Goal: Use online tool/utility: Use online tool/utility

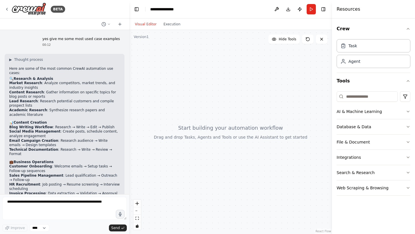
click at [50, 206] on textarea at bounding box center [64, 208] width 125 height 23
type textarea "**********"
click at [115, 227] on span "Send" at bounding box center [115, 228] width 9 height 5
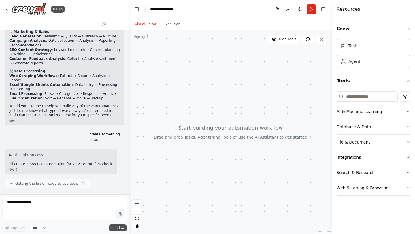
scroll to position [179, 0]
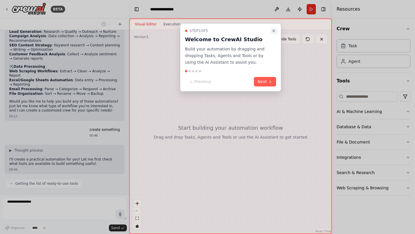
click at [273, 29] on icon "Close walkthrough" at bounding box center [274, 31] width 5 height 5
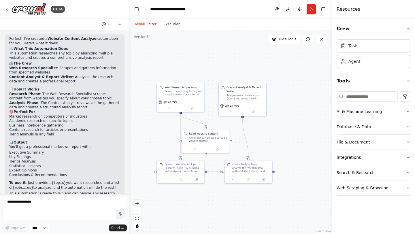
scroll to position [466, 0]
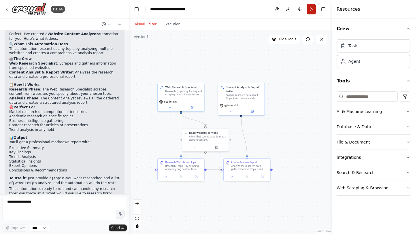
click at [313, 10] on button "Run" at bounding box center [311, 9] width 9 height 10
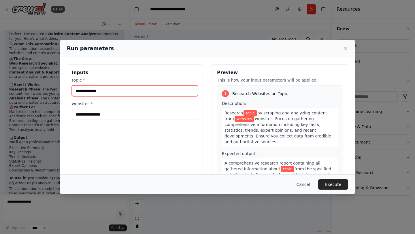
click at [108, 94] on input "topic *" at bounding box center [135, 90] width 126 height 11
type input "**********"
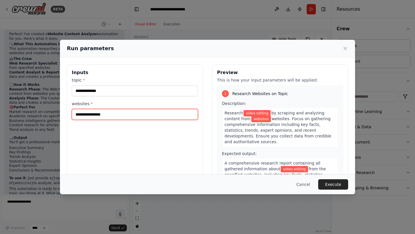
click at [108, 114] on input "websites *" at bounding box center [135, 114] width 126 height 11
type input "**********"
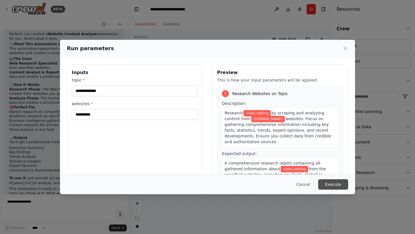
click at [329, 184] on button "Execute" at bounding box center [333, 184] width 30 height 10
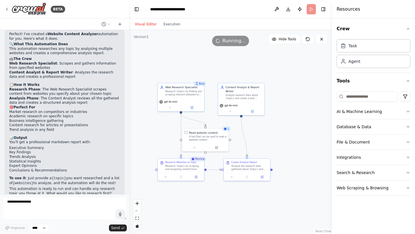
click at [224, 40] on span "Running..." at bounding box center [234, 41] width 23 height 7
click at [214, 41] on div "Running..." at bounding box center [230, 41] width 37 height 10
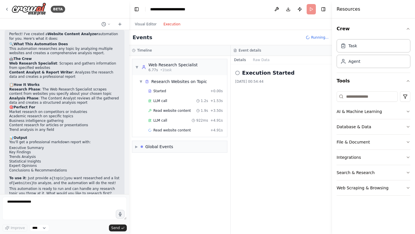
click at [174, 21] on button "Execution" at bounding box center [172, 24] width 24 height 7
click at [200, 67] on div "▼ Web Research Specialist 6.77s • 1 task" at bounding box center [179, 67] width 95 height 16
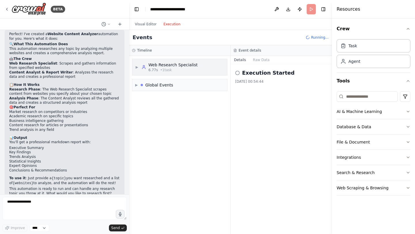
click at [200, 67] on div "▶ Web Research Specialist 6.77s • 1 task" at bounding box center [179, 67] width 95 height 16
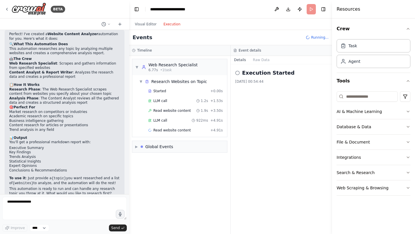
click at [267, 72] on h2 "Execution Started" at bounding box center [268, 73] width 53 height 8
click at [237, 73] on icon at bounding box center [237, 73] width 5 height 5
click at [136, 148] on span "▶" at bounding box center [136, 147] width 3 height 5
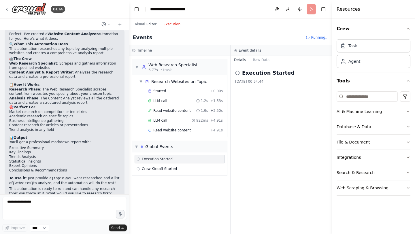
click at [162, 159] on span "Execution Started" at bounding box center [157, 159] width 31 height 5
click at [175, 113] on span "Read website content" at bounding box center [172, 110] width 38 height 5
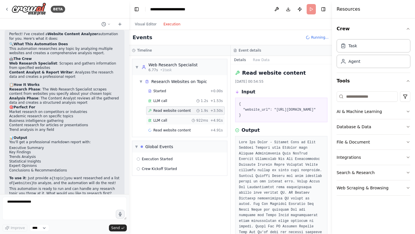
click at [181, 120] on div "LLM call 922ms + 4.91s" at bounding box center [185, 120] width 75 height 5
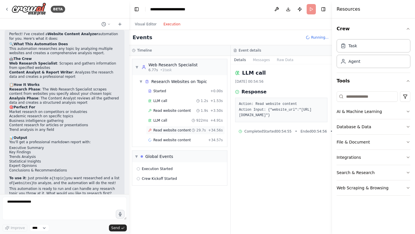
click at [186, 130] on span "Read website content" at bounding box center [172, 130] width 38 height 5
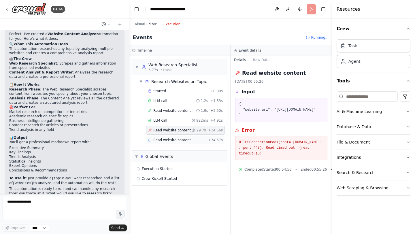
click at [208, 139] on div "Read website content + 34.57s" at bounding box center [185, 140] width 75 height 5
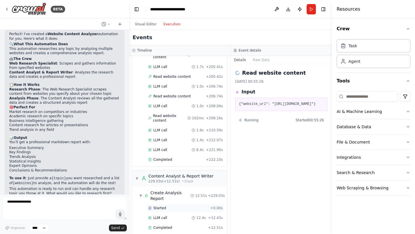
scroll to position [340, 0]
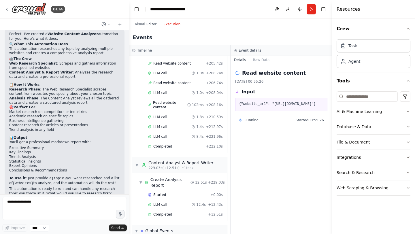
click at [248, 123] on div "Running" at bounding box center [249, 120] width 20 height 5
click at [135, 160] on div "▼ Content Analyst & Report Writer 229.03s (+12.51s) • 1 task" at bounding box center [174, 165] width 78 height 10
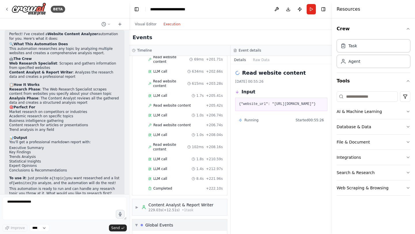
click at [156, 222] on div "Global Events" at bounding box center [159, 225] width 28 height 6
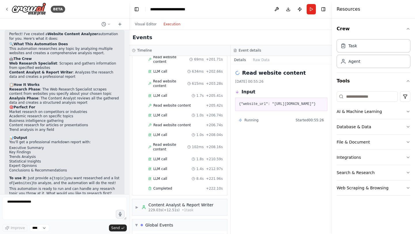
click at [164, 233] on div "Execution Started" at bounding box center [180, 237] width 90 height 9
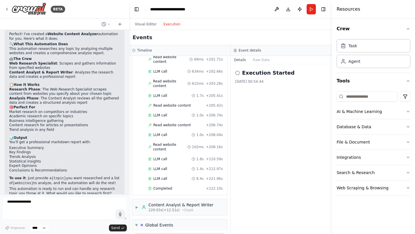
click at [237, 72] on icon at bounding box center [237, 73] width 5 height 5
click at [259, 60] on button "Raw Data" at bounding box center [262, 60] width 24 height 8
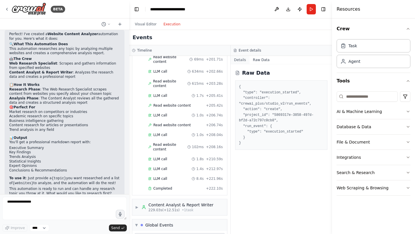
click at [237, 59] on button "Details" at bounding box center [240, 60] width 19 height 8
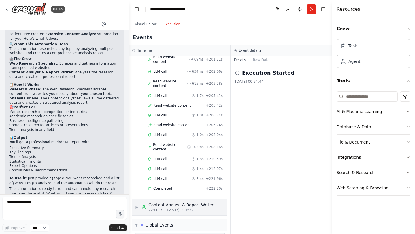
click at [134, 199] on div "▶ Content Analyst & Report Writer 229.03s (+12.51s) • 1 task" at bounding box center [179, 207] width 95 height 16
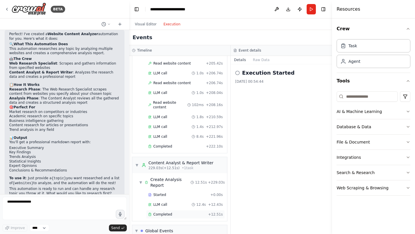
click at [165, 212] on span "Completed" at bounding box center [162, 214] width 19 height 5
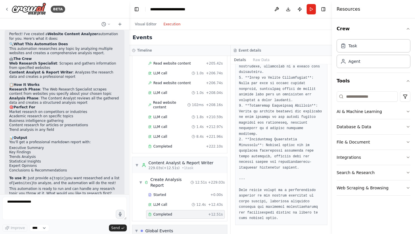
scroll to position [346, 0]
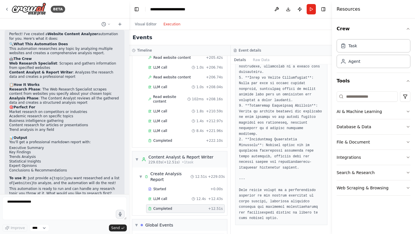
click at [166, 233] on div "Execution Started" at bounding box center [180, 237] width 90 height 9
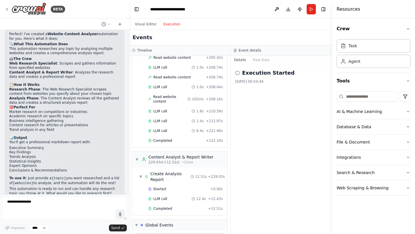
click at [239, 73] on icon at bounding box center [237, 73] width 5 height 5
click at [182, 207] on div "Completed" at bounding box center [177, 209] width 58 height 5
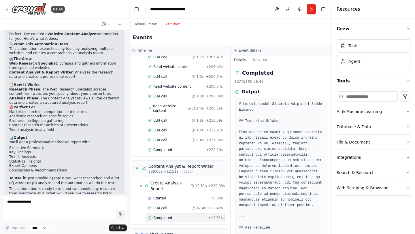
scroll to position [336, 0]
click at [187, 148] on div "Completed" at bounding box center [176, 150] width 56 height 5
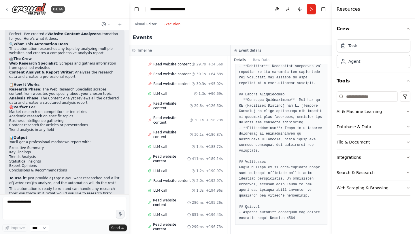
scroll to position [0, 0]
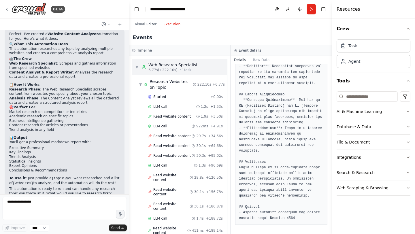
click at [173, 70] on span "6.77s (+222.10s)" at bounding box center [163, 70] width 29 height 5
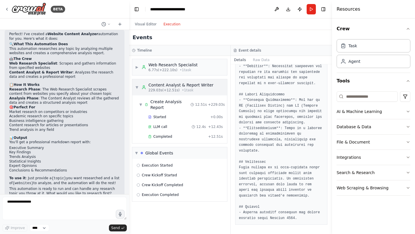
click at [133, 87] on div "▼ Content Analyst & Report Writer 229.03s (+12.51s) • 1 task" at bounding box center [179, 87] width 95 height 16
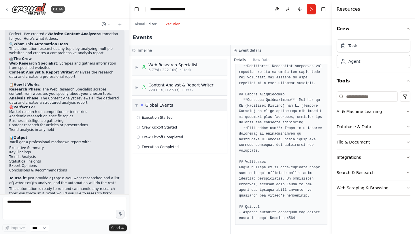
click at [138, 104] on div "▼ Global Events" at bounding box center [154, 105] width 38 height 6
